Goal: Information Seeking & Learning: Learn about a topic

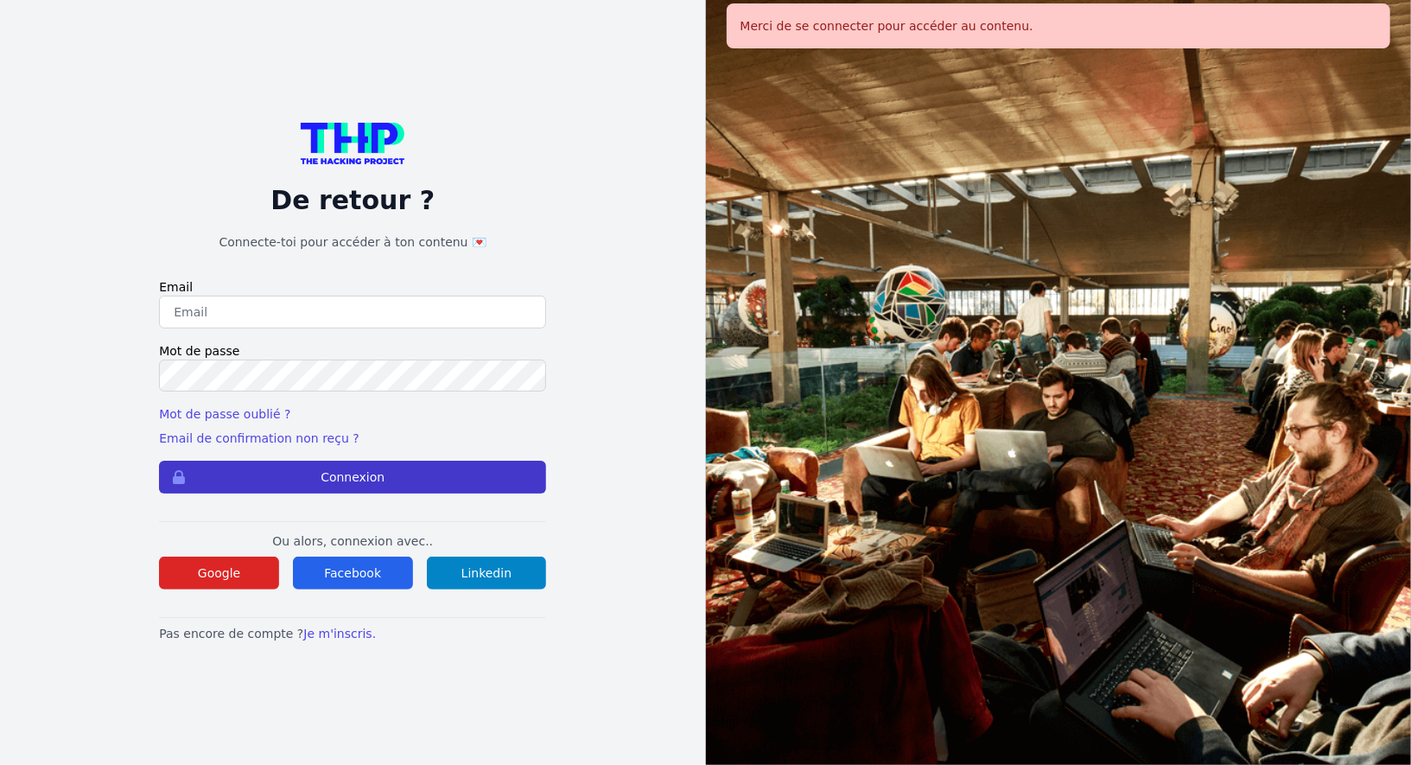
type input "Enzonatali75@gmail.com"
click at [381, 488] on button "Connexion" at bounding box center [352, 476] width 387 height 33
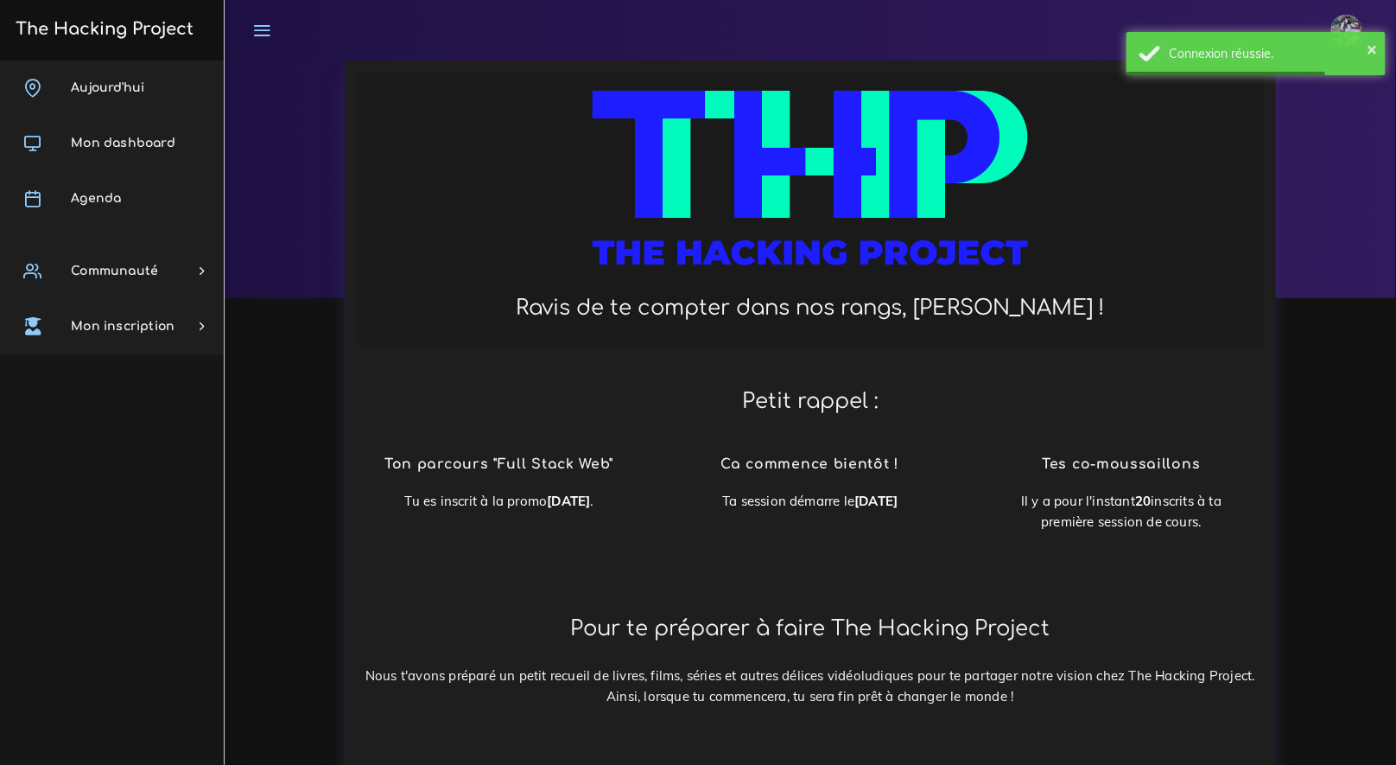
click at [1348, 15] on img at bounding box center [1346, 30] width 31 height 31
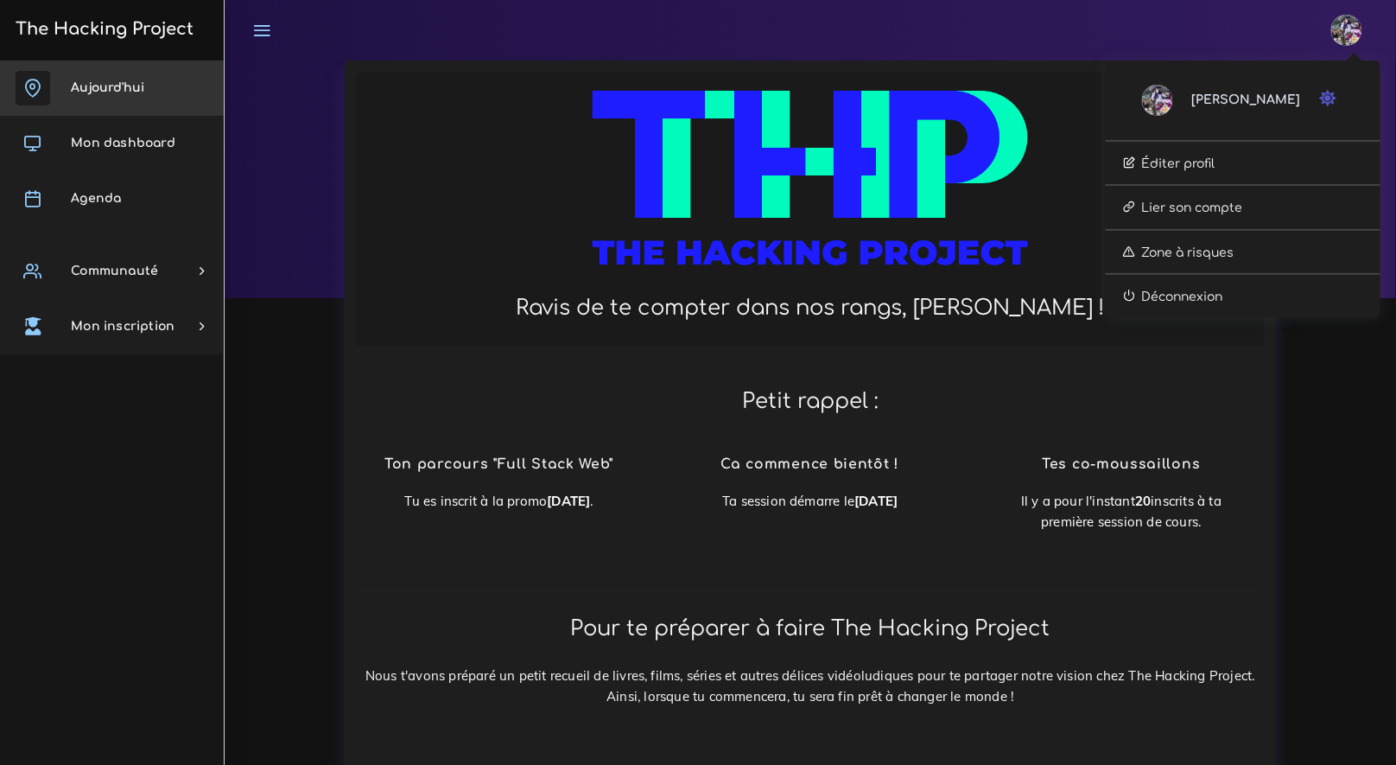
click at [171, 103] on link "Aujourd'hui" at bounding box center [112, 87] width 224 height 55
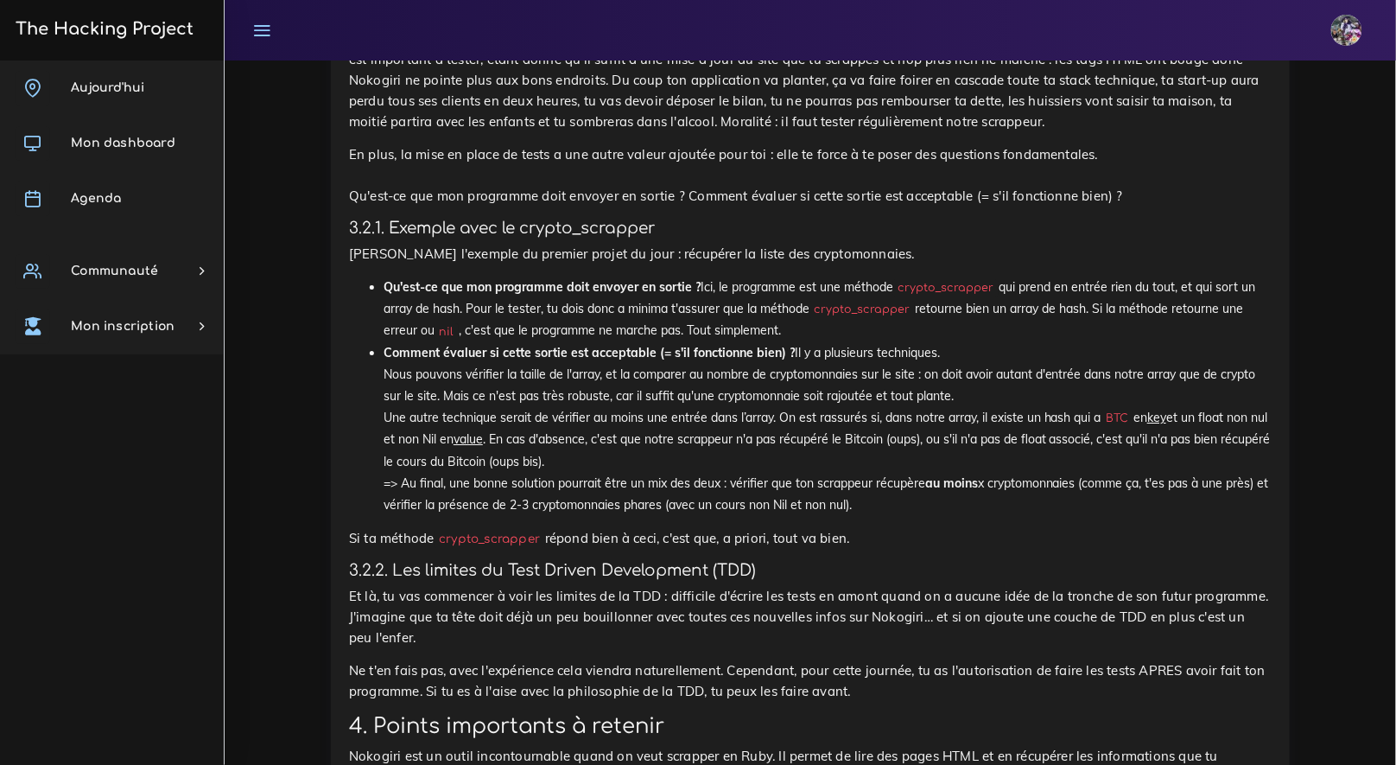
scroll to position [5115, 0]
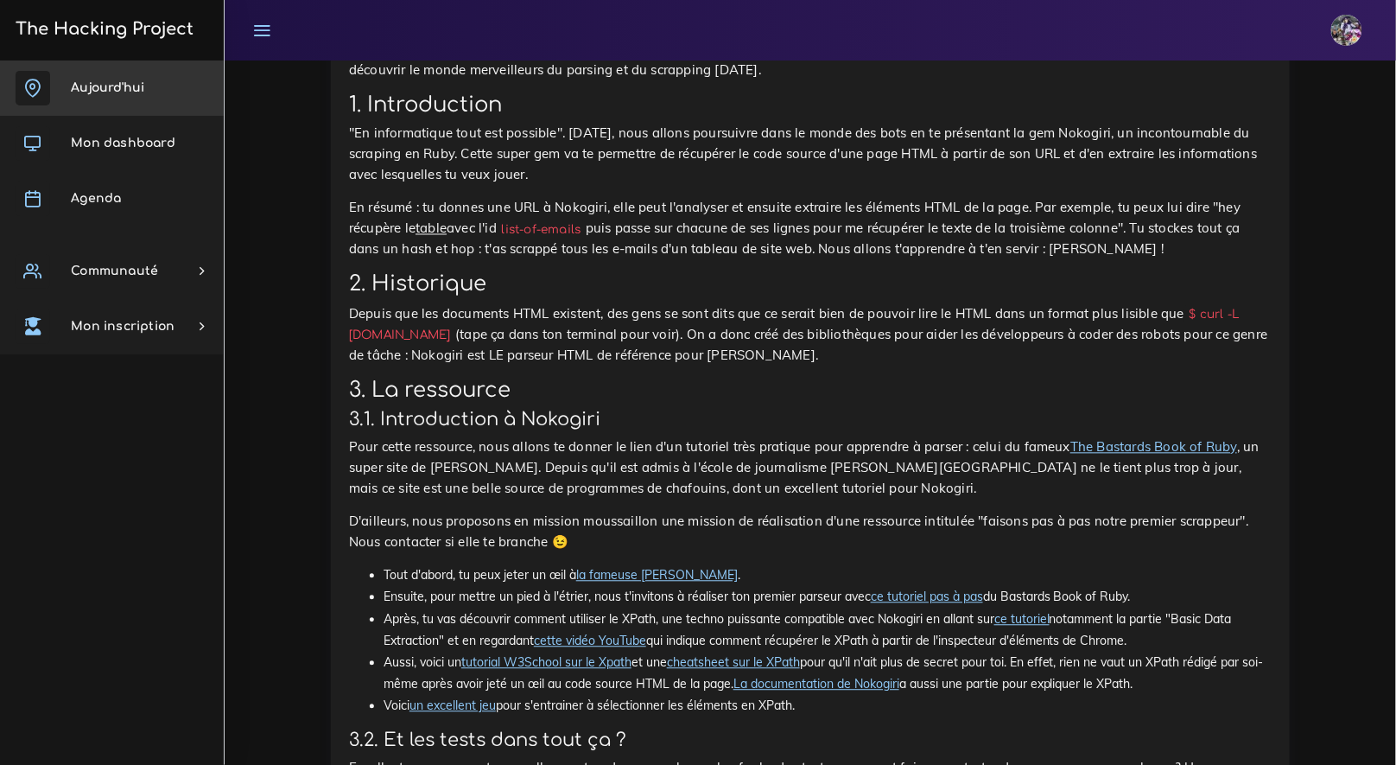
click at [123, 83] on span "Aujourd'hui" at bounding box center [107, 87] width 73 height 13
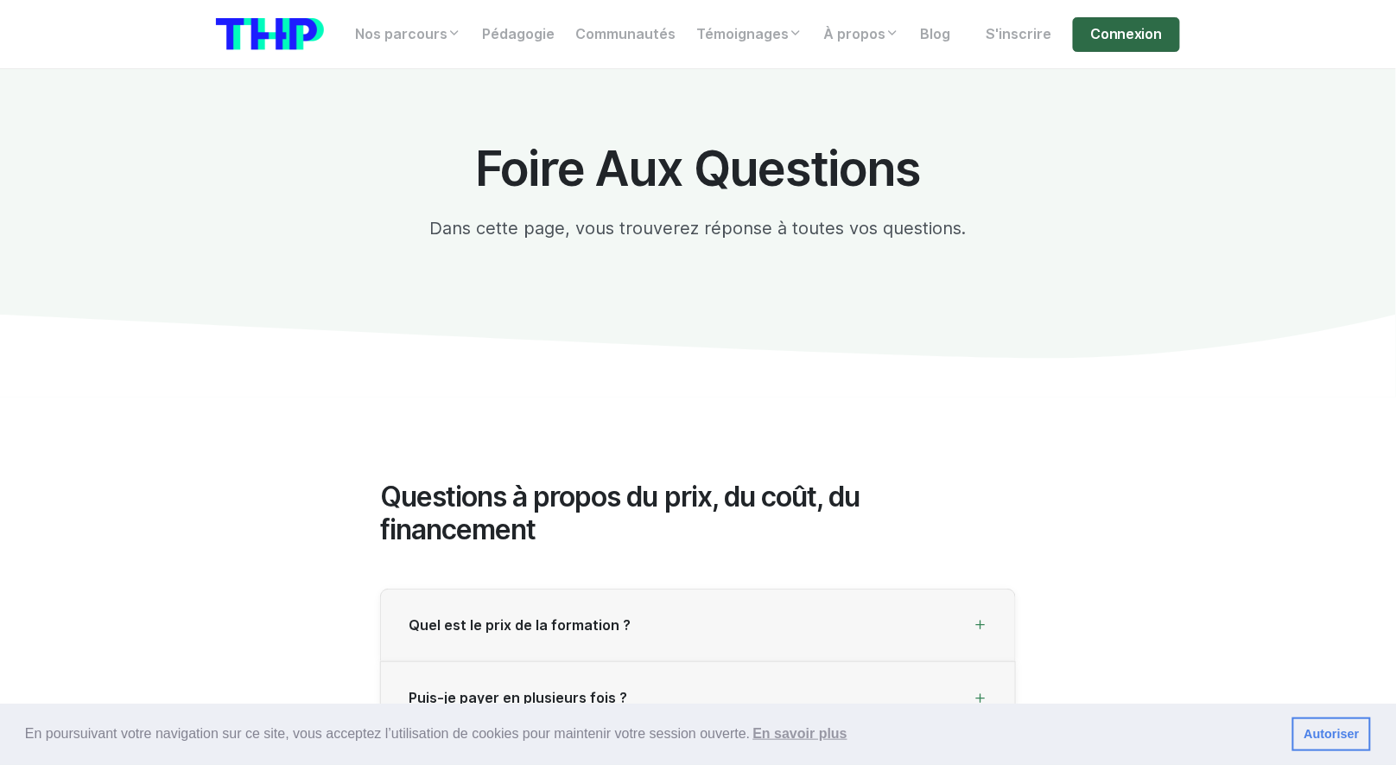
click at [1094, 37] on link "Connexion" at bounding box center [1126, 34] width 107 height 35
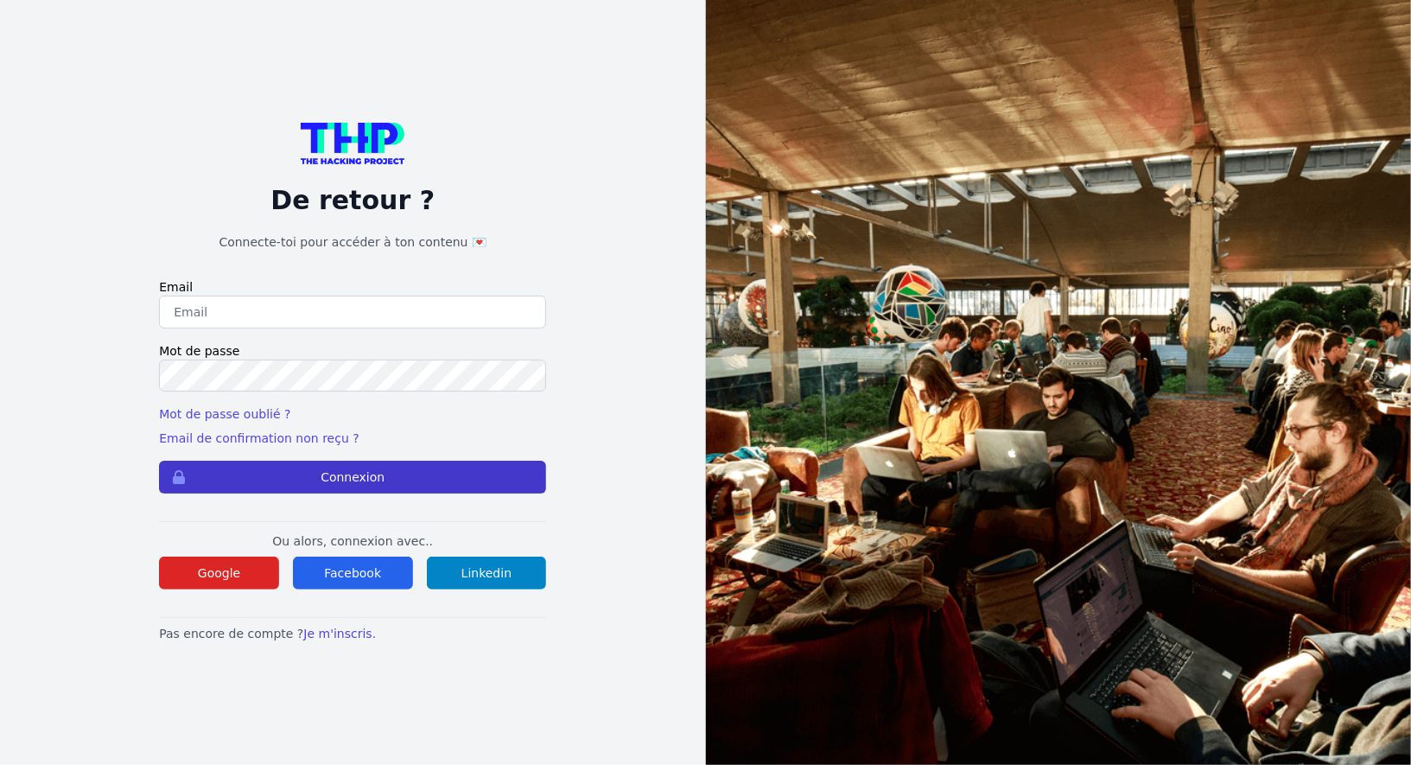
type input "[EMAIL_ADDRESS][DOMAIN_NAME]"
click at [478, 462] on form "Email Enzonatali75@gmail.com Mot de passe Mot de passe oublié ? Email de confir…" at bounding box center [352, 385] width 387 height 215
click at [479, 464] on button "Connexion" at bounding box center [352, 476] width 387 height 33
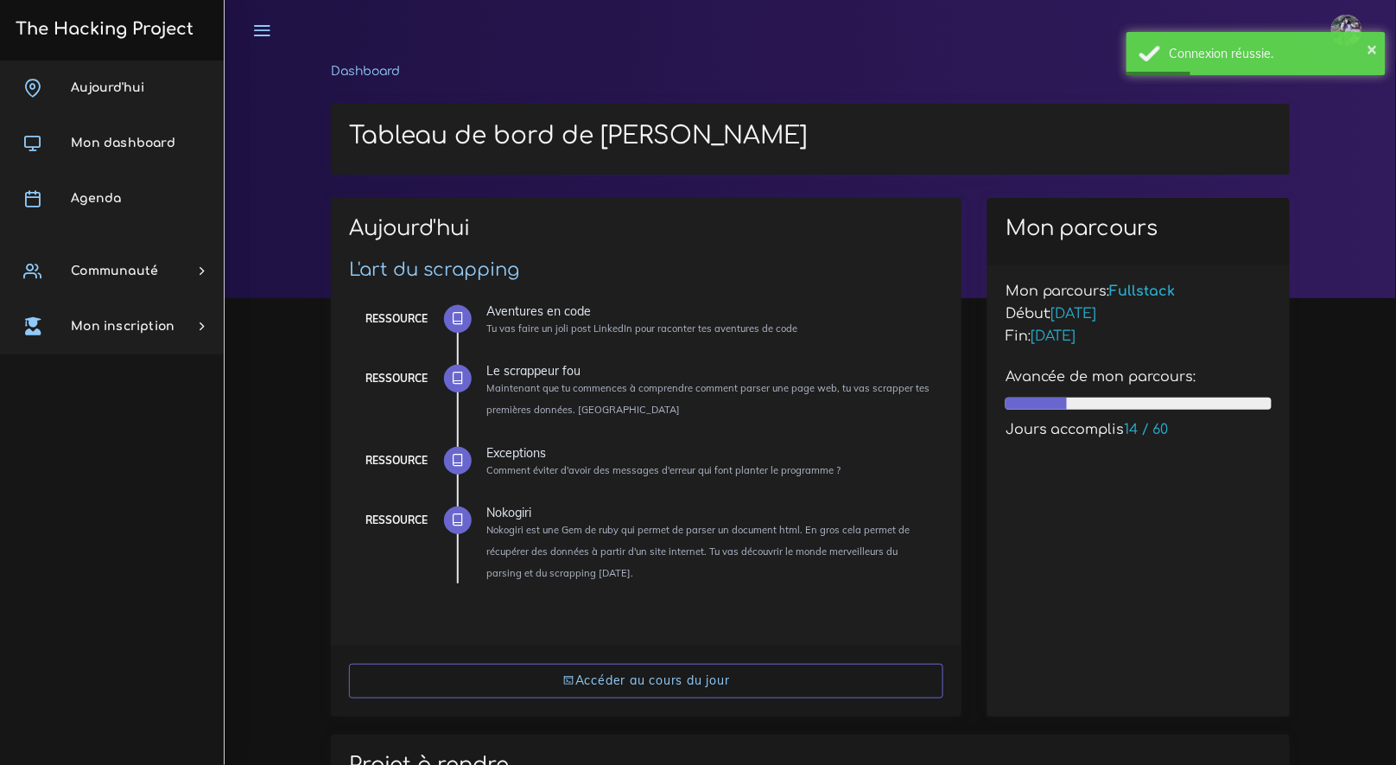
click at [1072, 45] on div "Enzo Éditer profil Lier son compte Zone à risques Déconnexion" at bounding box center [810, 30] width 1140 height 60
click at [1370, 48] on button "×" at bounding box center [1373, 48] width 10 height 17
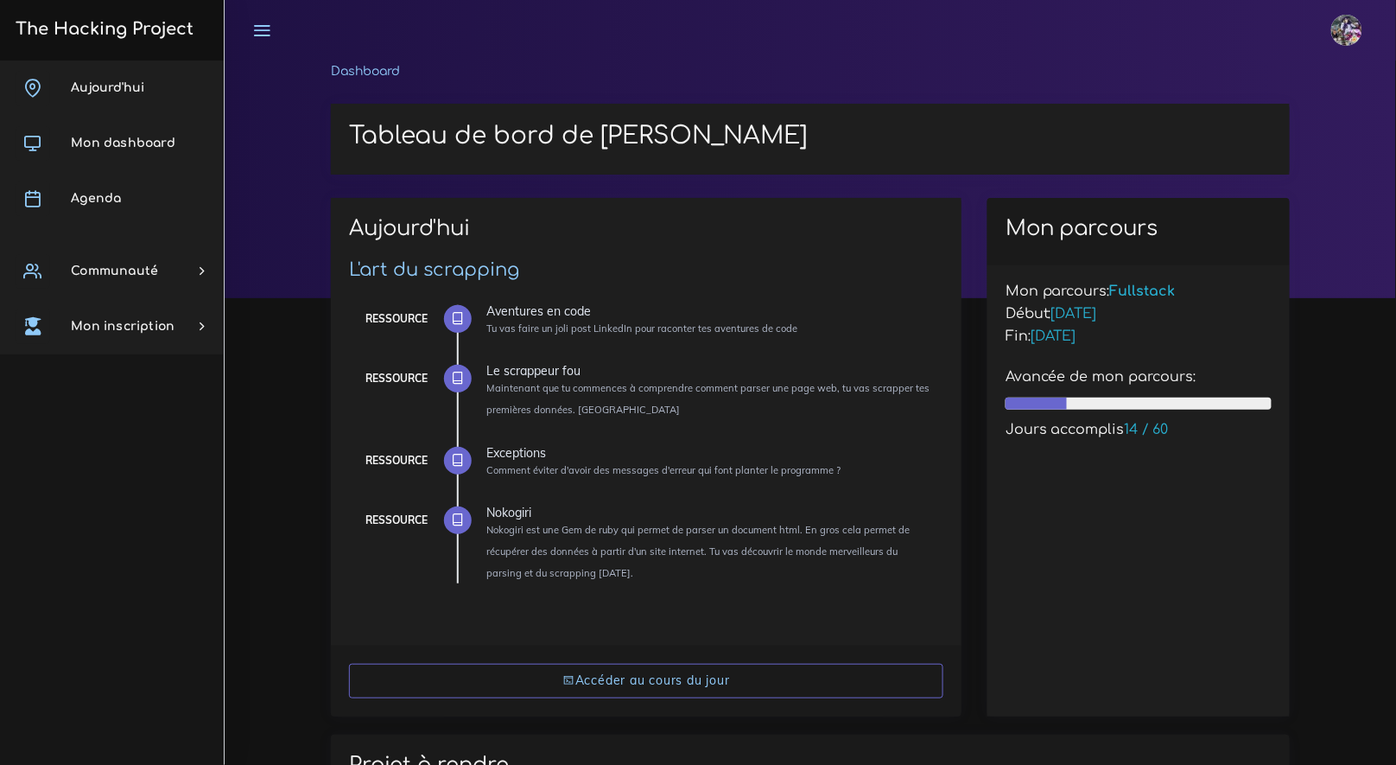
click at [1355, 26] on img at bounding box center [1346, 30] width 31 height 31
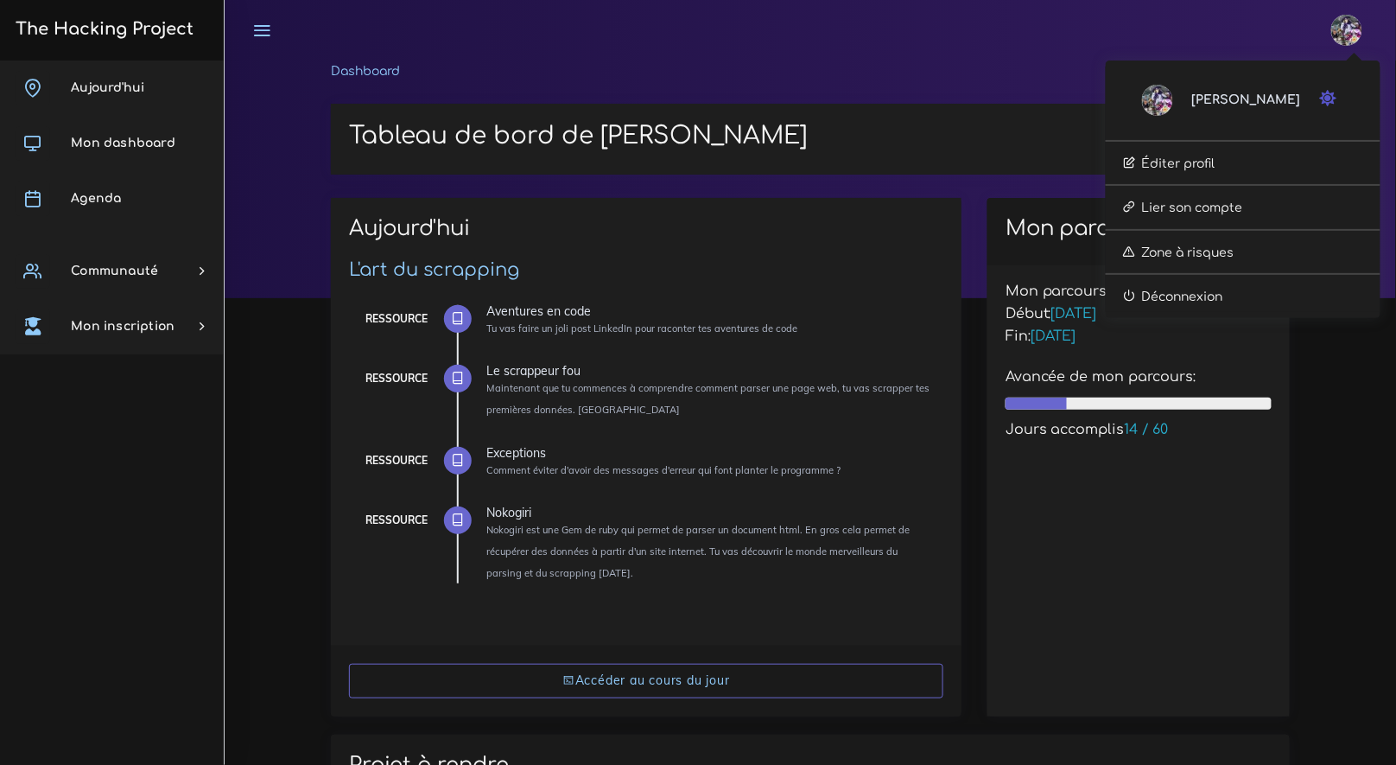
click at [798, 39] on div "Enzo Éditer profil Lier son compte Zone à risques Déconnexion" at bounding box center [810, 30] width 1140 height 60
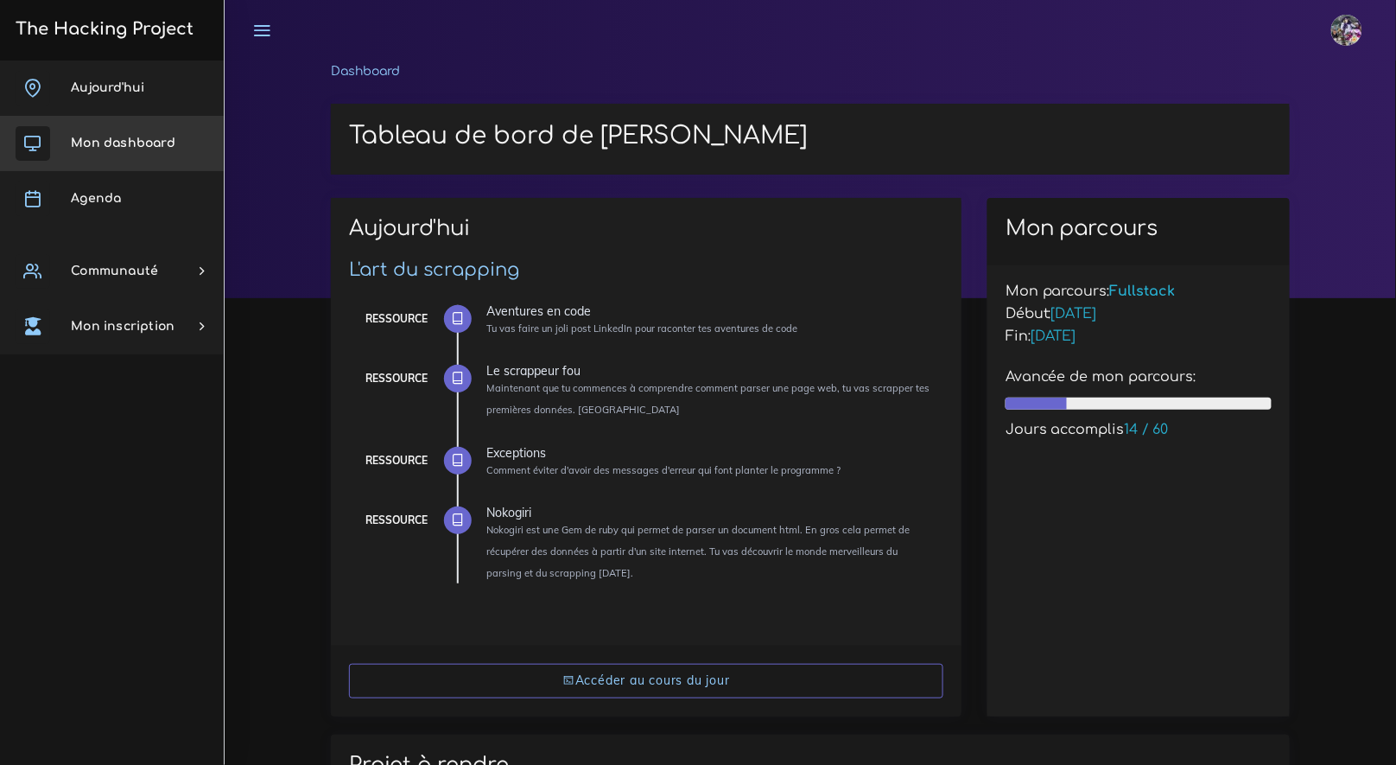
click at [121, 153] on link "Mon dashboard" at bounding box center [112, 143] width 224 height 55
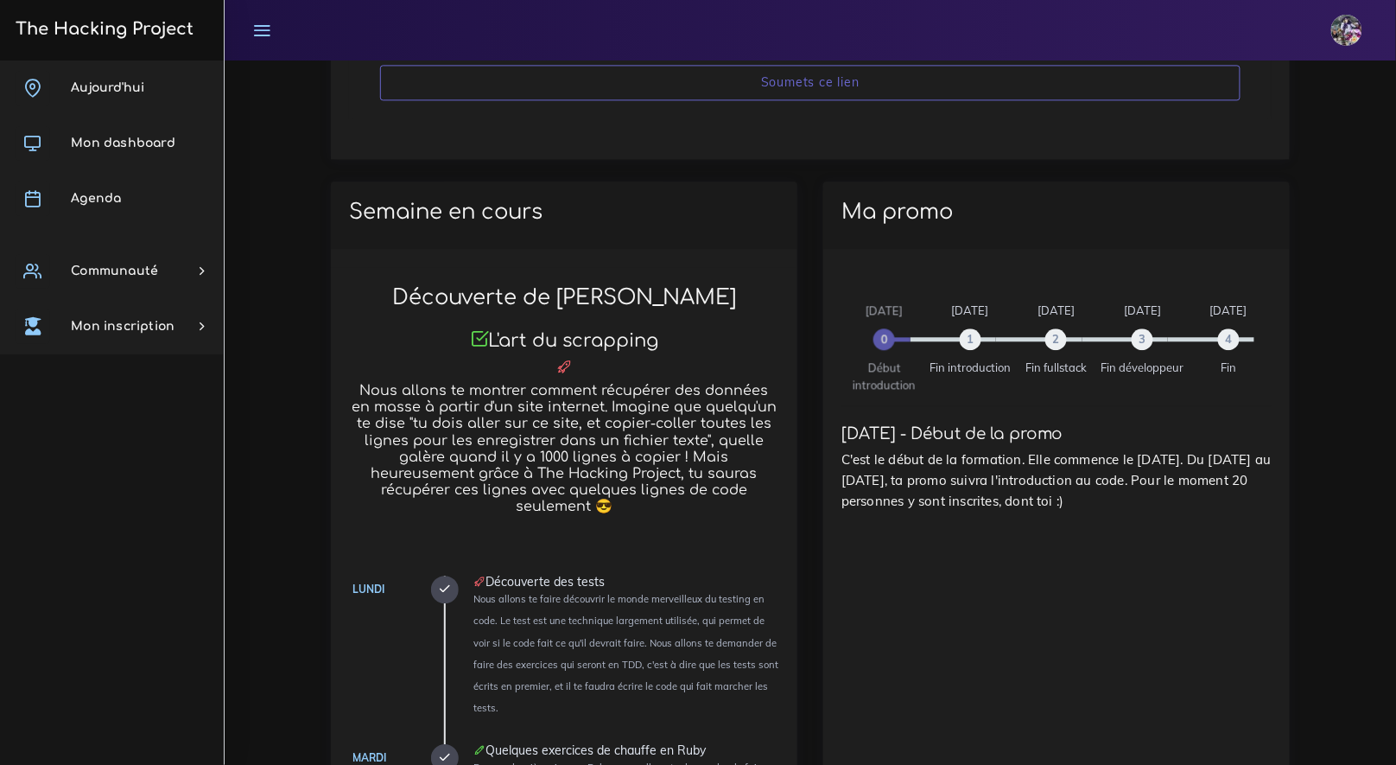
scroll to position [1193, 0]
click at [122, 204] on link "Agenda" at bounding box center [112, 198] width 224 height 55
click at [128, 211] on link "Agenda" at bounding box center [112, 198] width 224 height 55
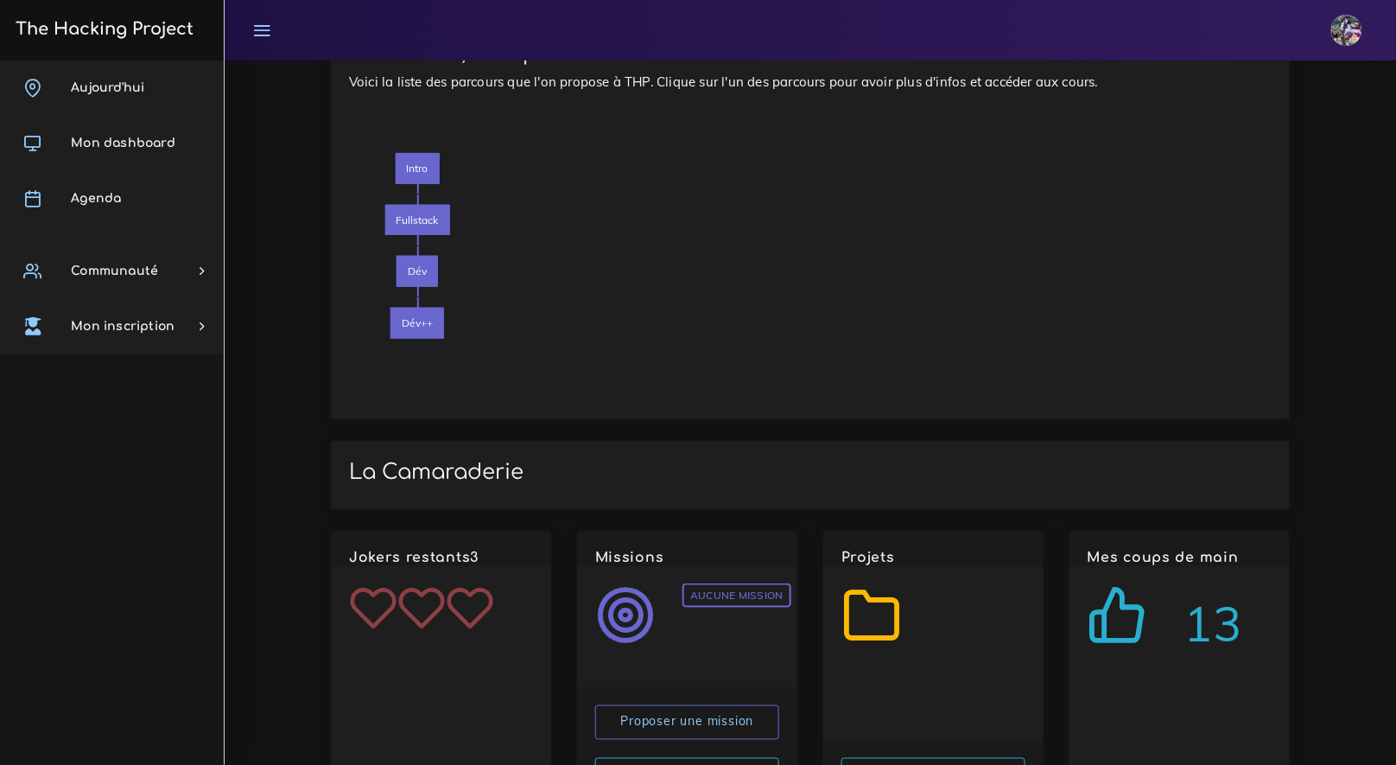
scroll to position [2518, 0]
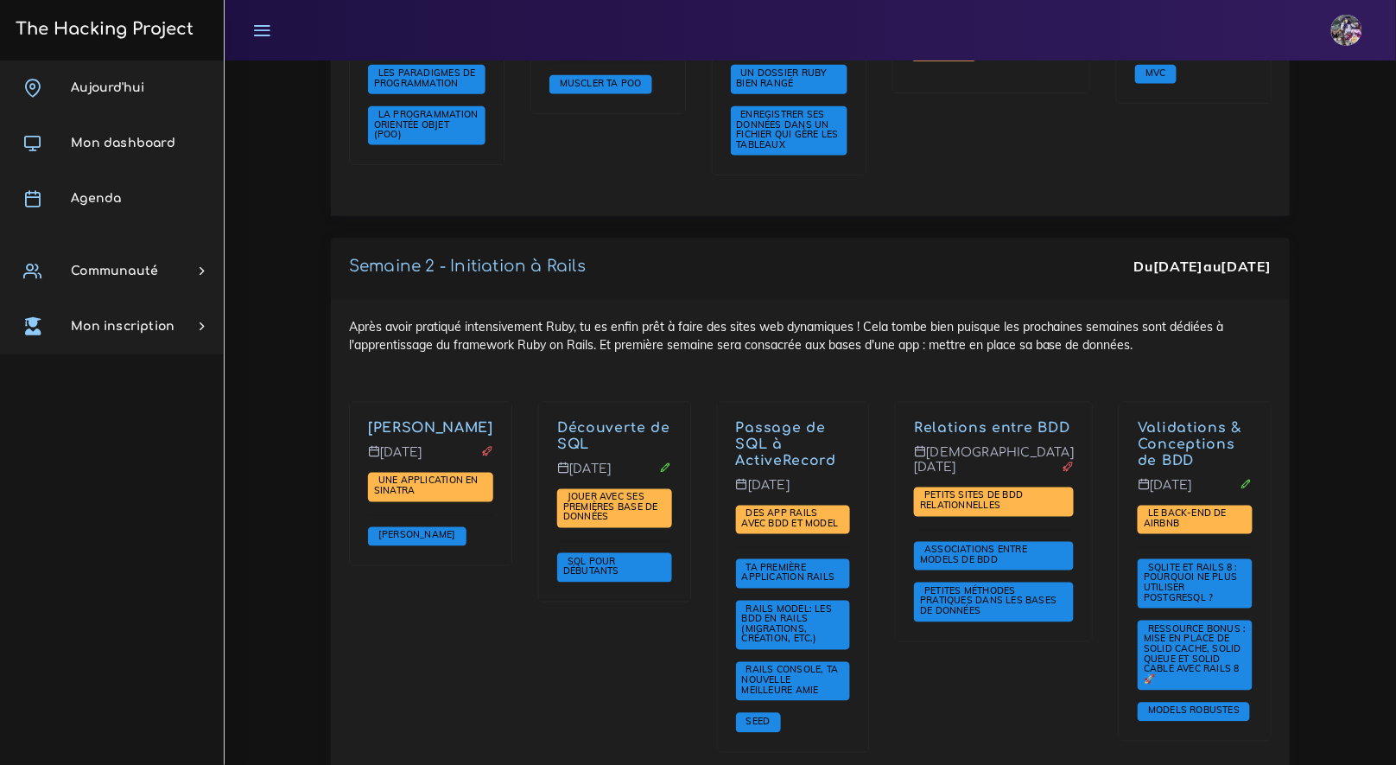
scroll to position [2830, 0]
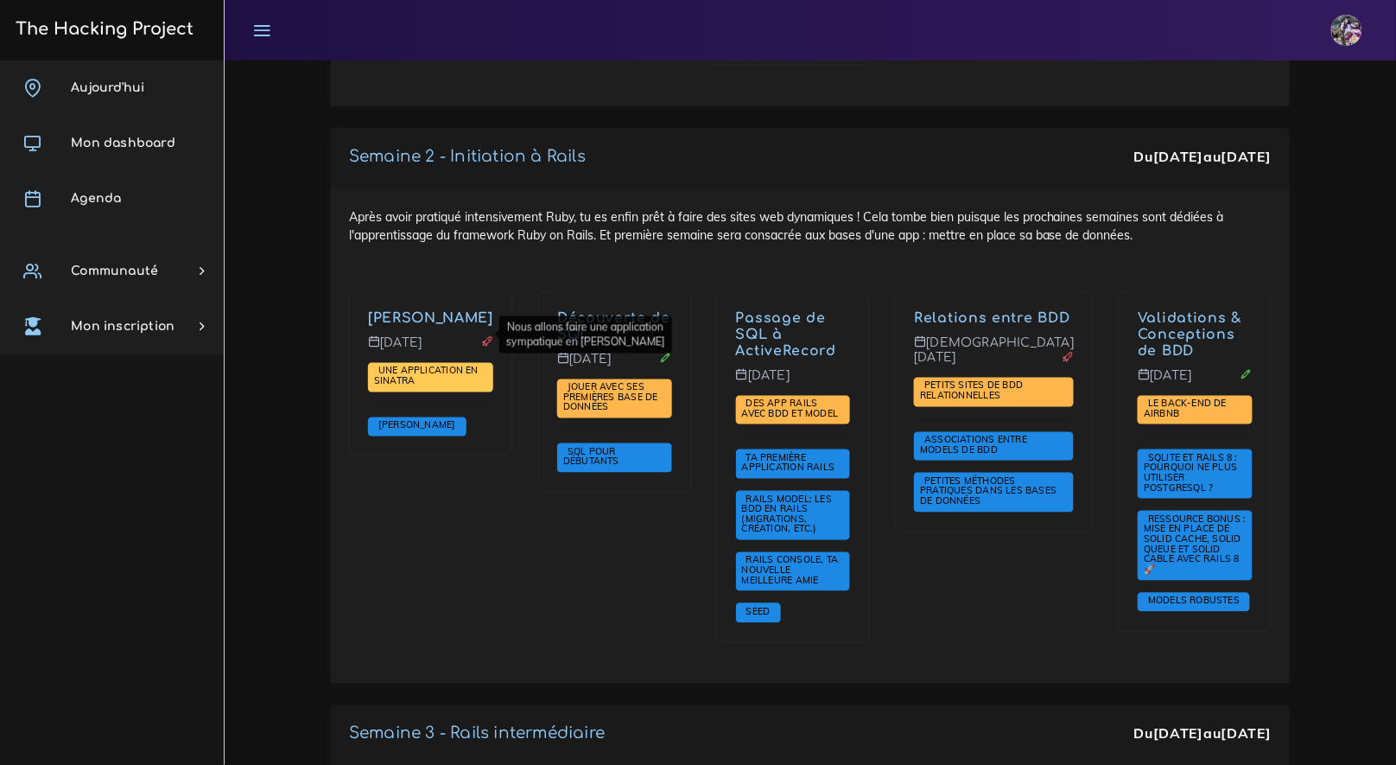
click at [446, 363] on span "Une application en Sinatra" at bounding box center [430, 377] width 125 height 29
click at [440, 365] on span "Une application en Sinatra" at bounding box center [426, 376] width 105 height 22
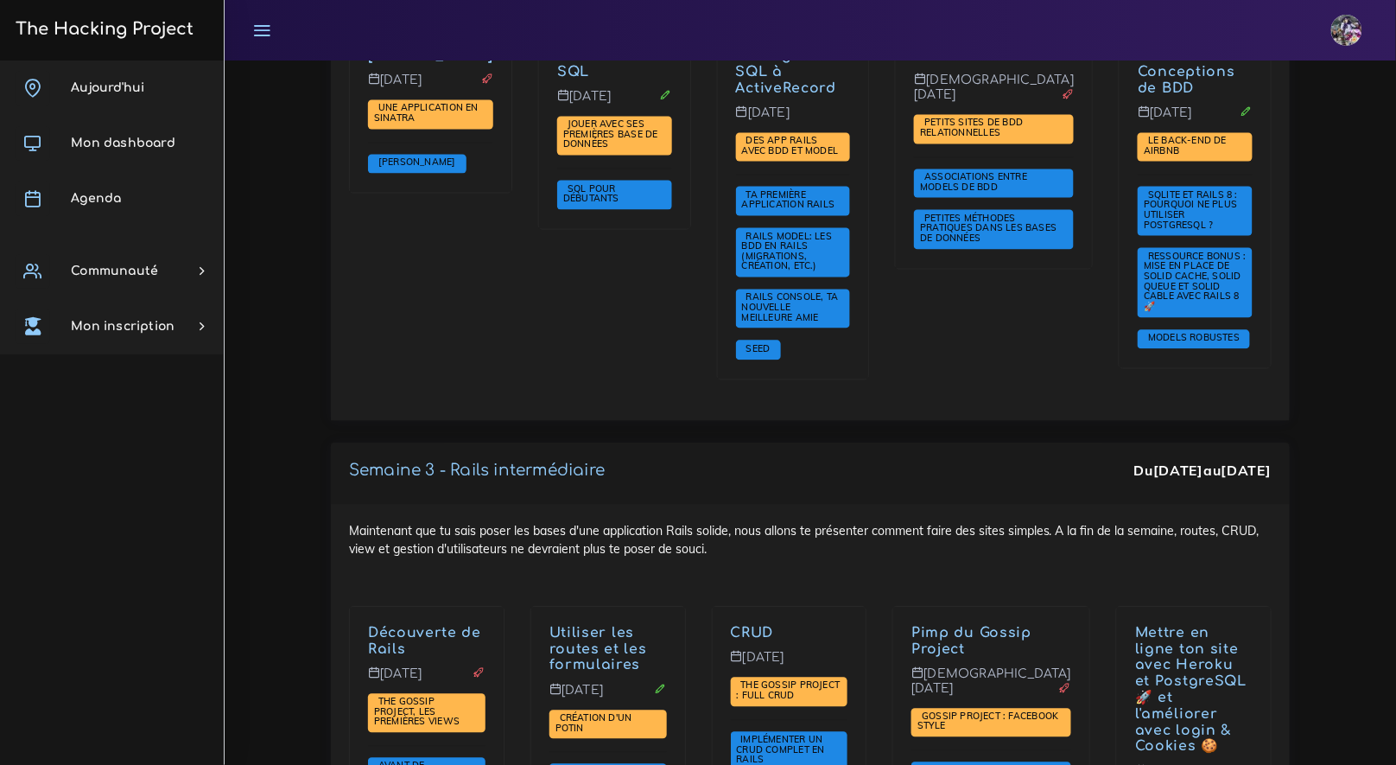
scroll to position [3169, 0]
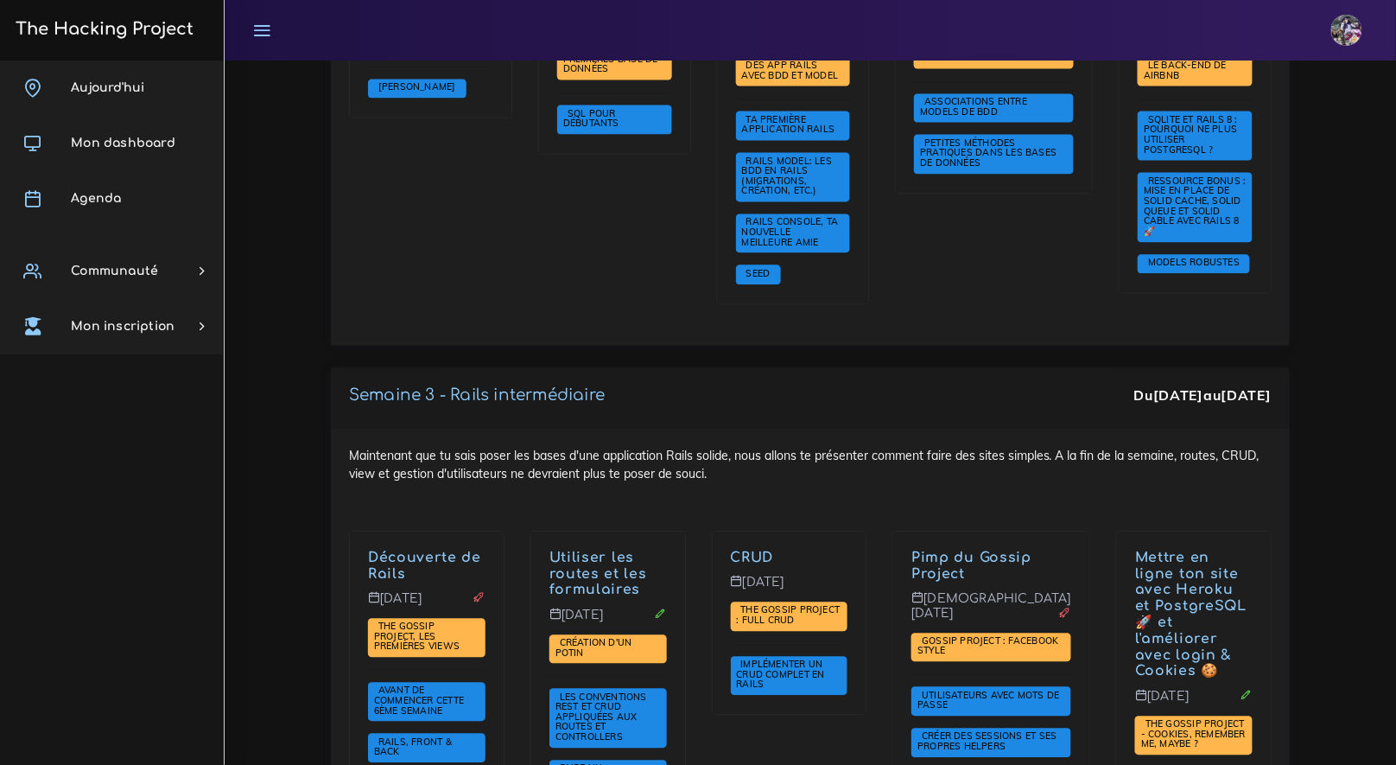
drag, startPoint x: 378, startPoint y: 529, endPoint x: 467, endPoint y: 532, distance: 89.0
click at [467, 591] on p "[DATE]" at bounding box center [426, 605] width 117 height 28
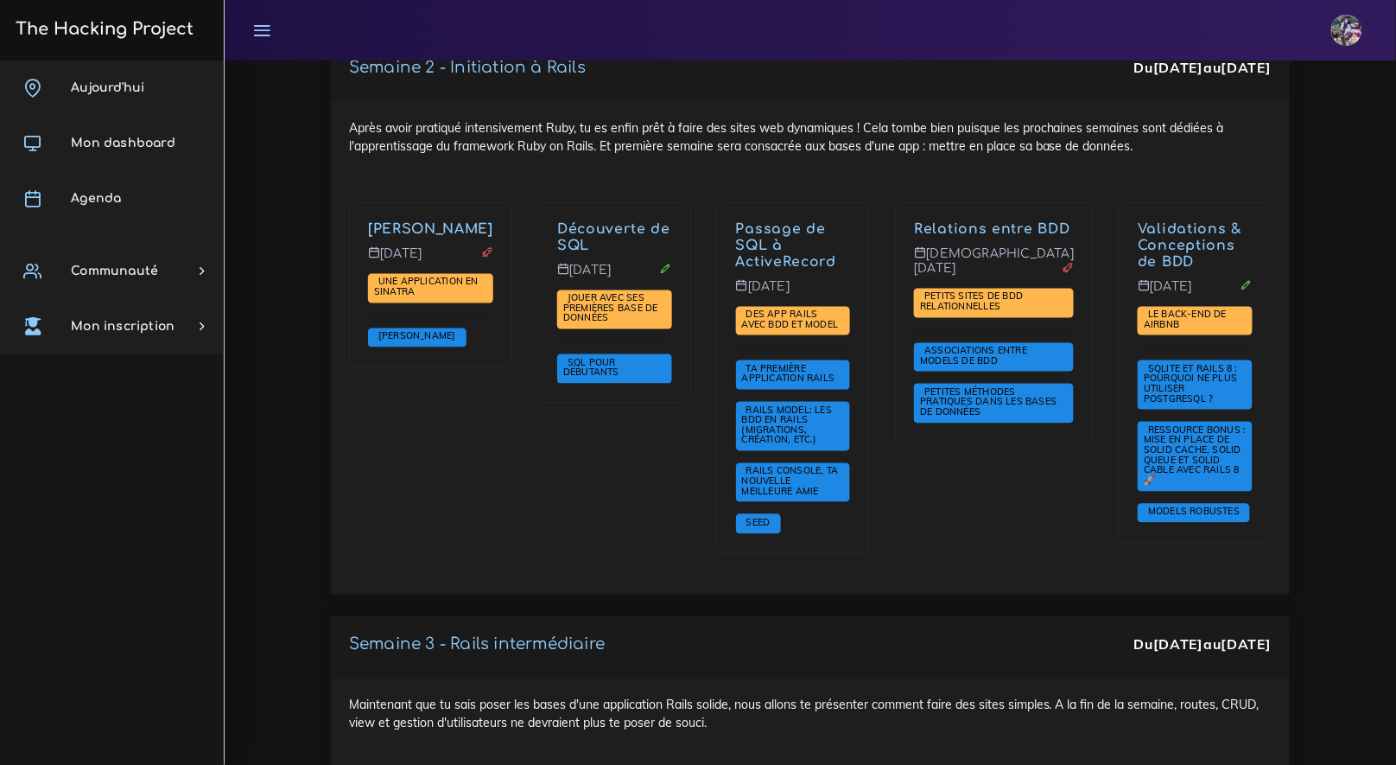
scroll to position [2918, 0]
click at [412, 378] on div "[PERSON_NAME] [DATE] Une application en [PERSON_NAME] [PERSON_NAME]" at bounding box center [430, 390] width 189 height 373
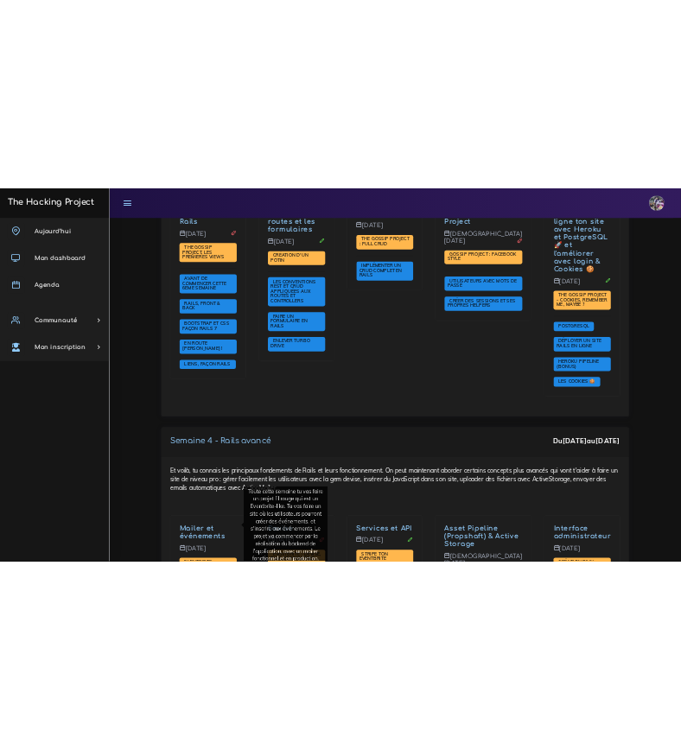
scroll to position [3496, 0]
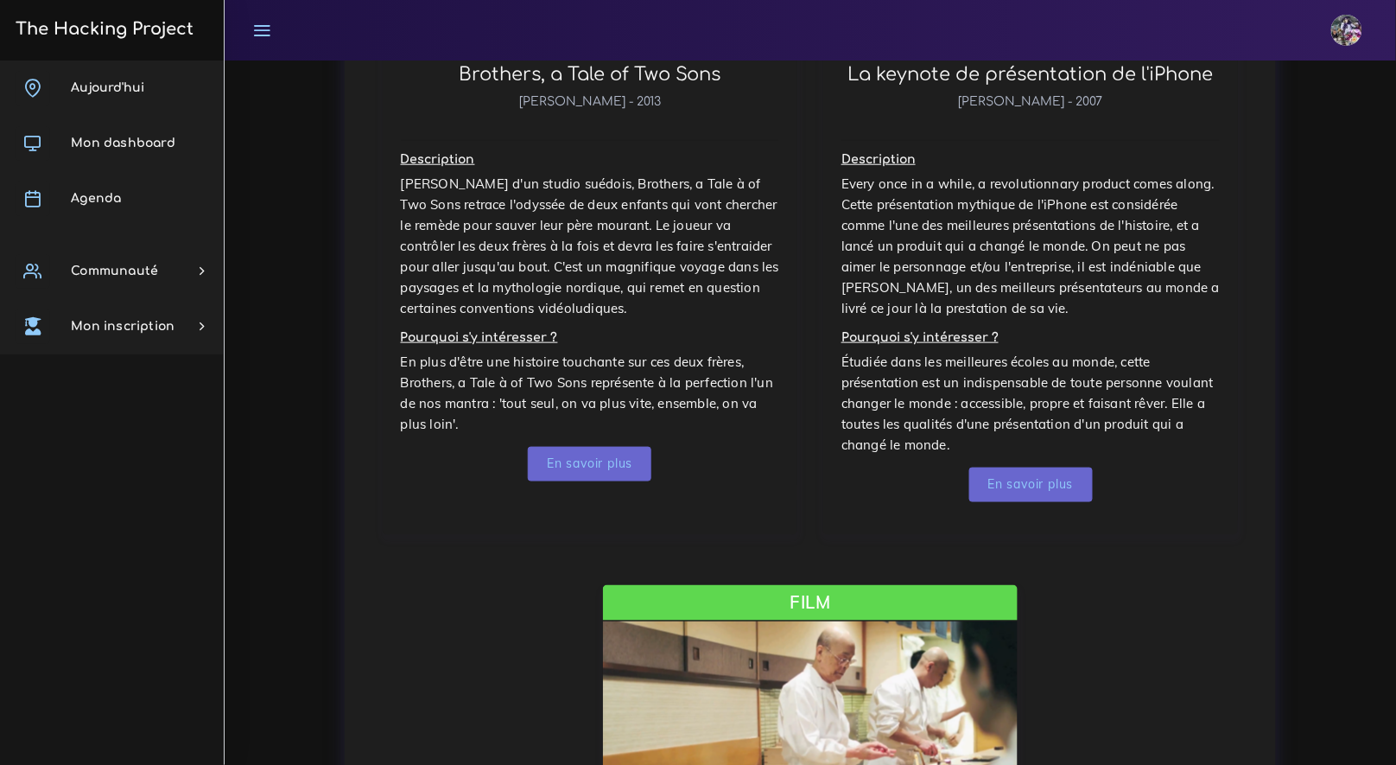
scroll to position [2625, 0]
